Goal: Find specific page/section: Find specific page/section

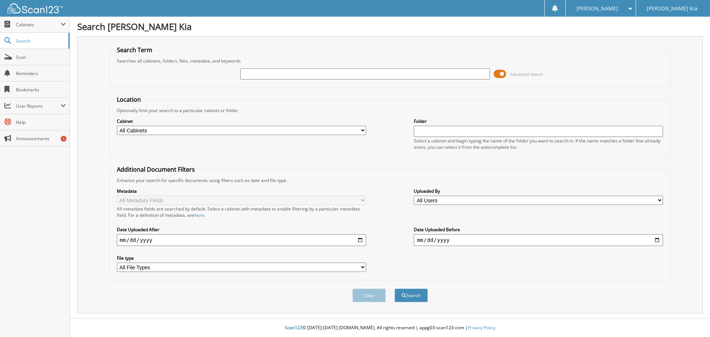
click at [259, 73] on input "text" at bounding box center [364, 73] width 249 height 11
type input "540750"
click at [394, 288] on button "Search" at bounding box center [410, 295] width 33 height 14
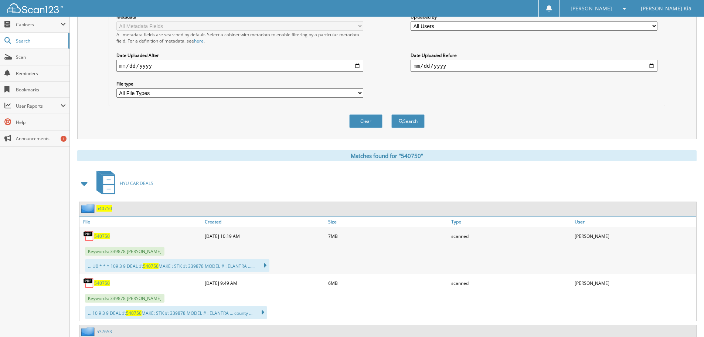
scroll to position [185, 0]
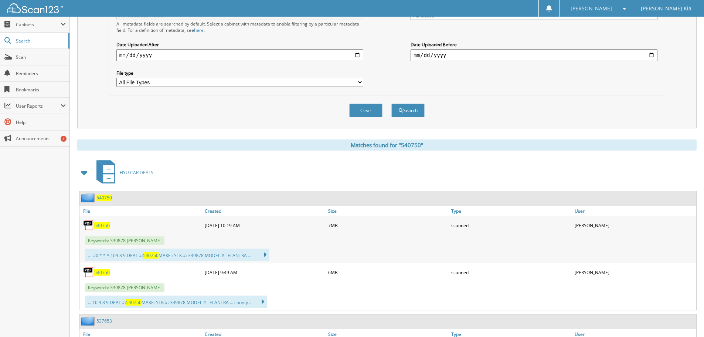
click at [105, 226] on span "540750" at bounding box center [102, 225] width 16 height 6
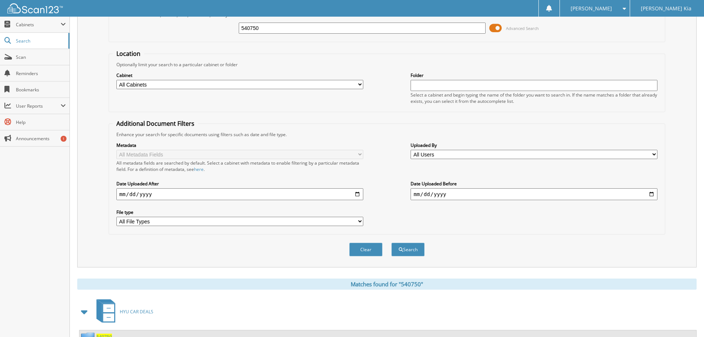
scroll to position [37, 0]
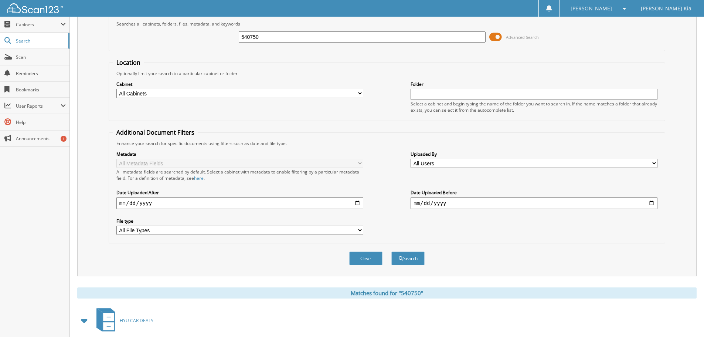
click at [616, 5] on div "[PERSON_NAME]" at bounding box center [595, 8] width 62 height 17
click at [613, 37] on link "Logout" at bounding box center [595, 36] width 70 height 13
